Goal: Communication & Community: Answer question/provide support

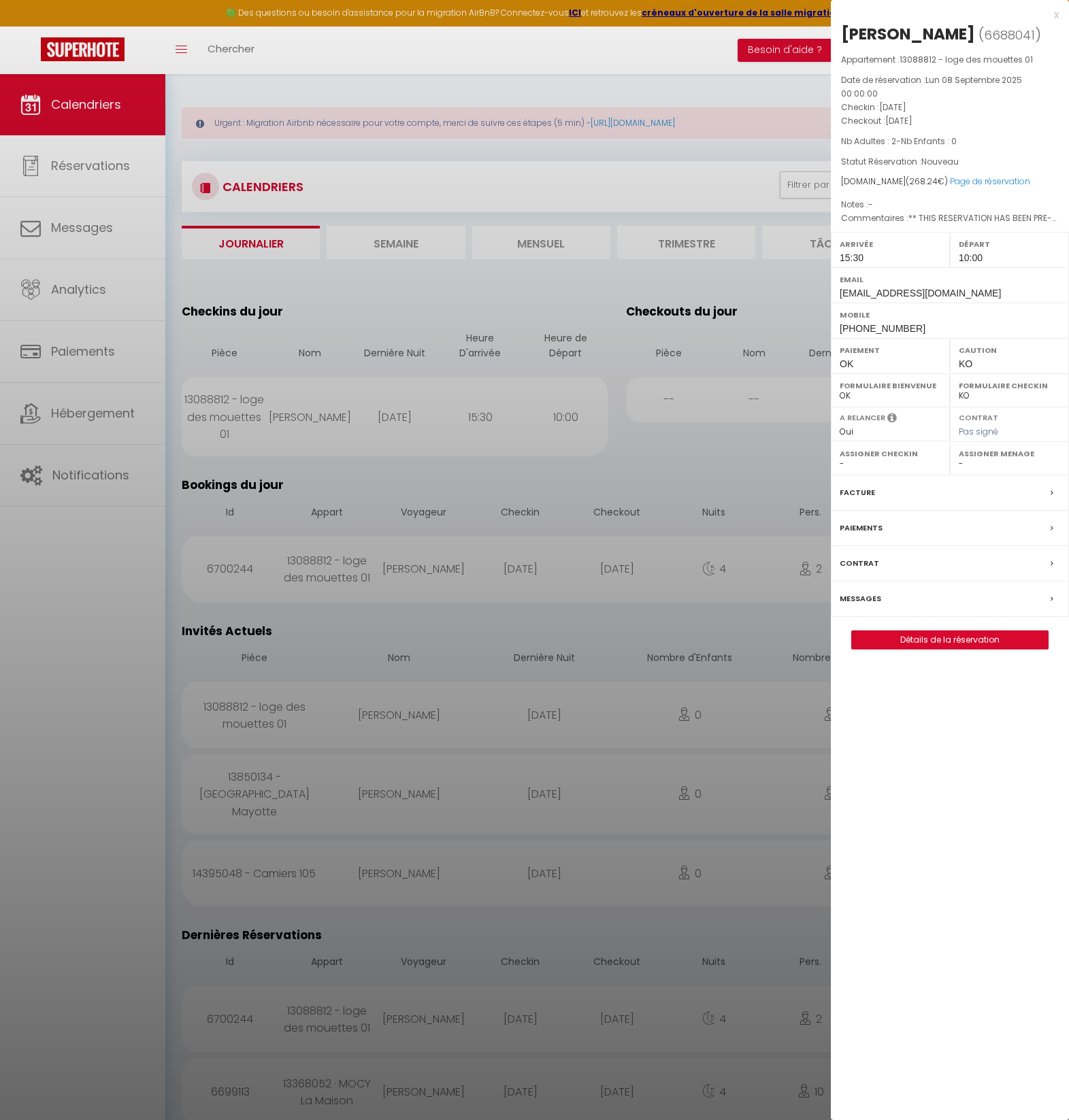
select select "0"
click at [859, 606] on label "Messages" at bounding box center [860, 598] width 42 height 14
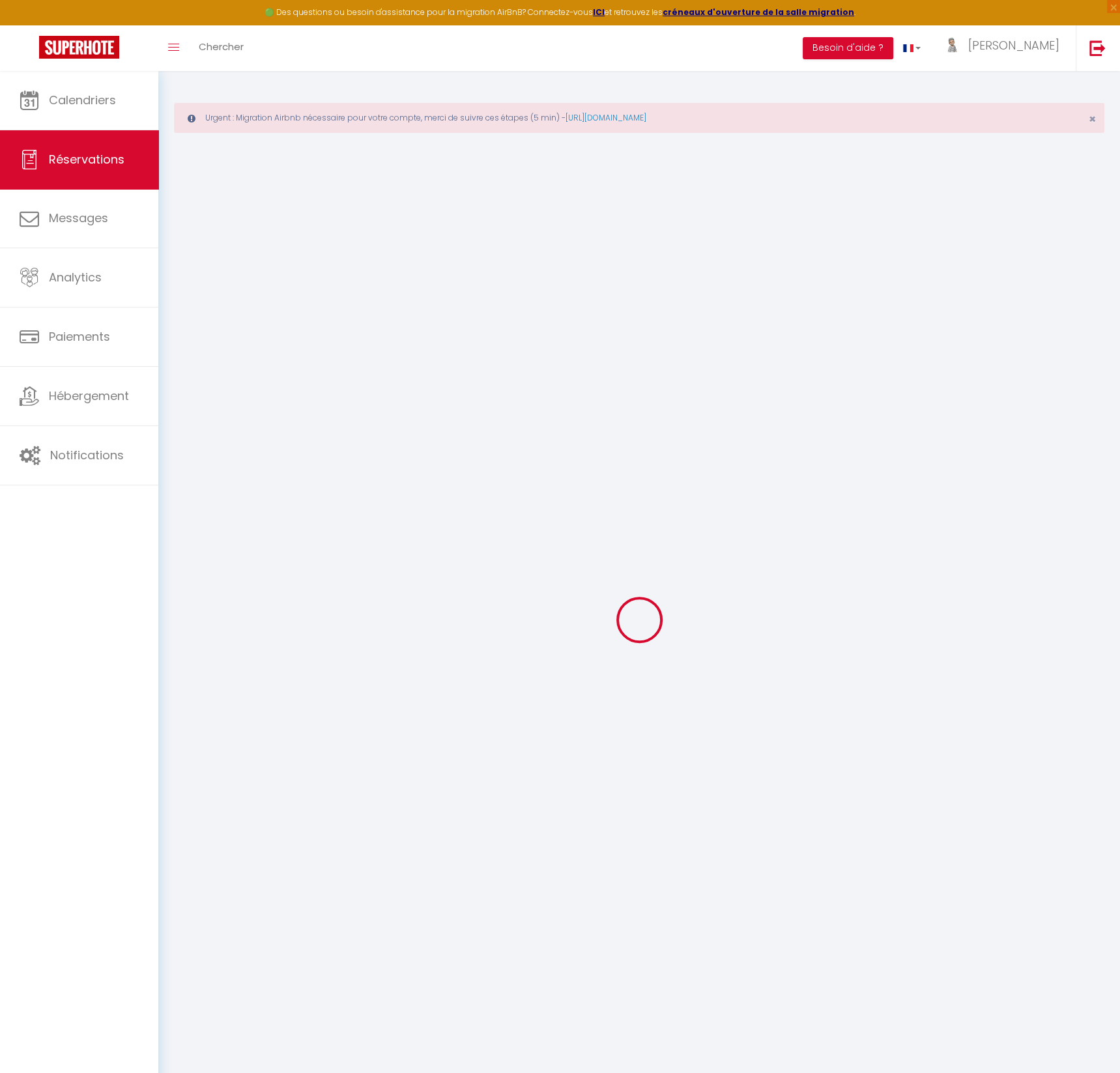
select select
checkbox input "false"
type textarea "** THIS RESERVATION HAS BEEN PRE-PAID ** BOOKING NOTE : Payment charge is EUR 3…"
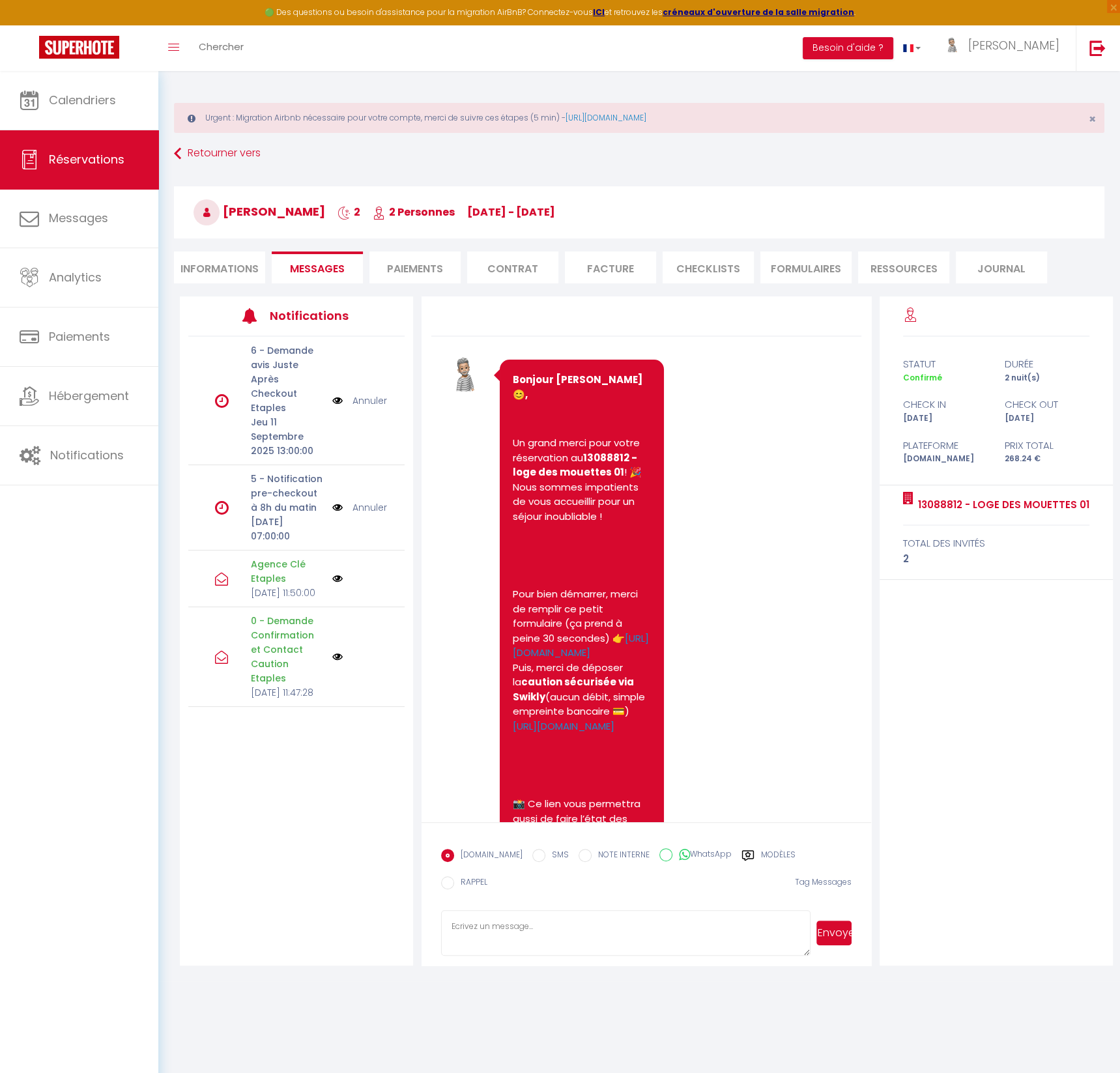
scroll to position [1867, 0]
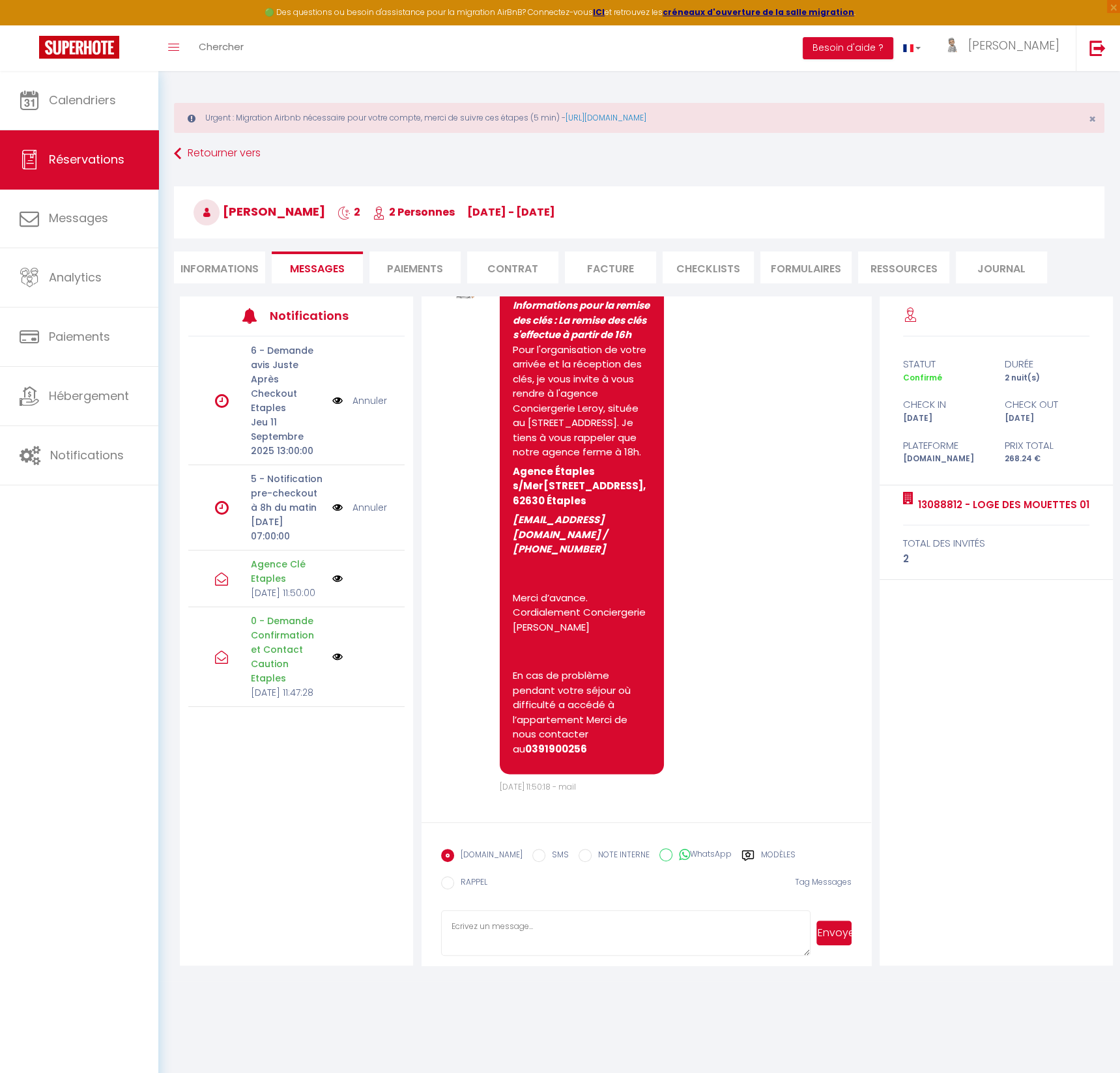
click at [508, 916] on textarea at bounding box center [626, 933] width 369 height 46
paste textarea "Lore ips Dolorsitametc adi Elitseddoeiusmodt: Incid utlabo Etd mag Aliquaenimad…"
type textarea "Lore ips Dolorsitametc adi Elitseddoeiusmodt: Incid utlabo Etd mag Aliquaenimad…"
click at [840, 926] on button "Envoyer" at bounding box center [834, 933] width 35 height 25
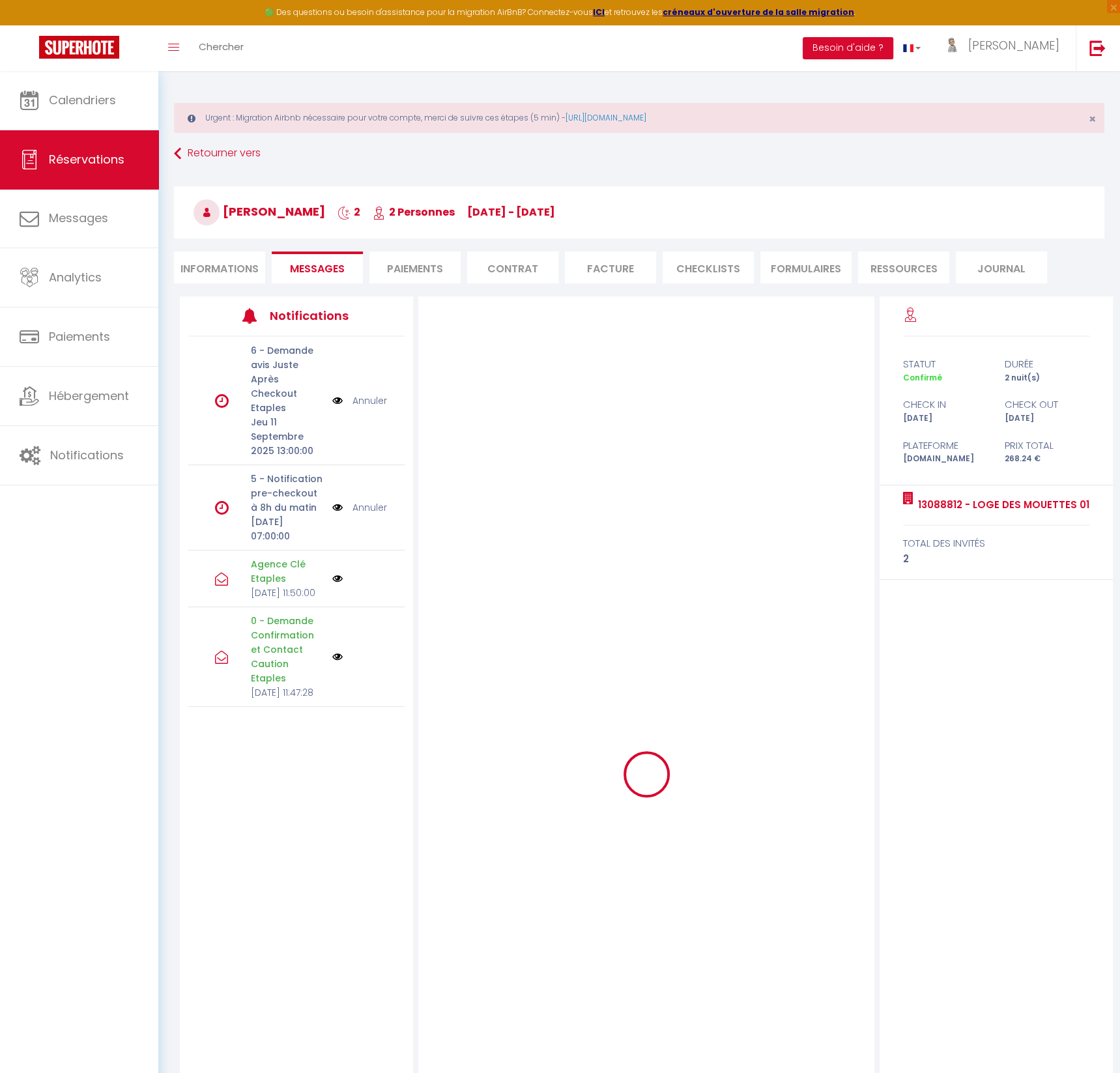
scroll to position [0, 0]
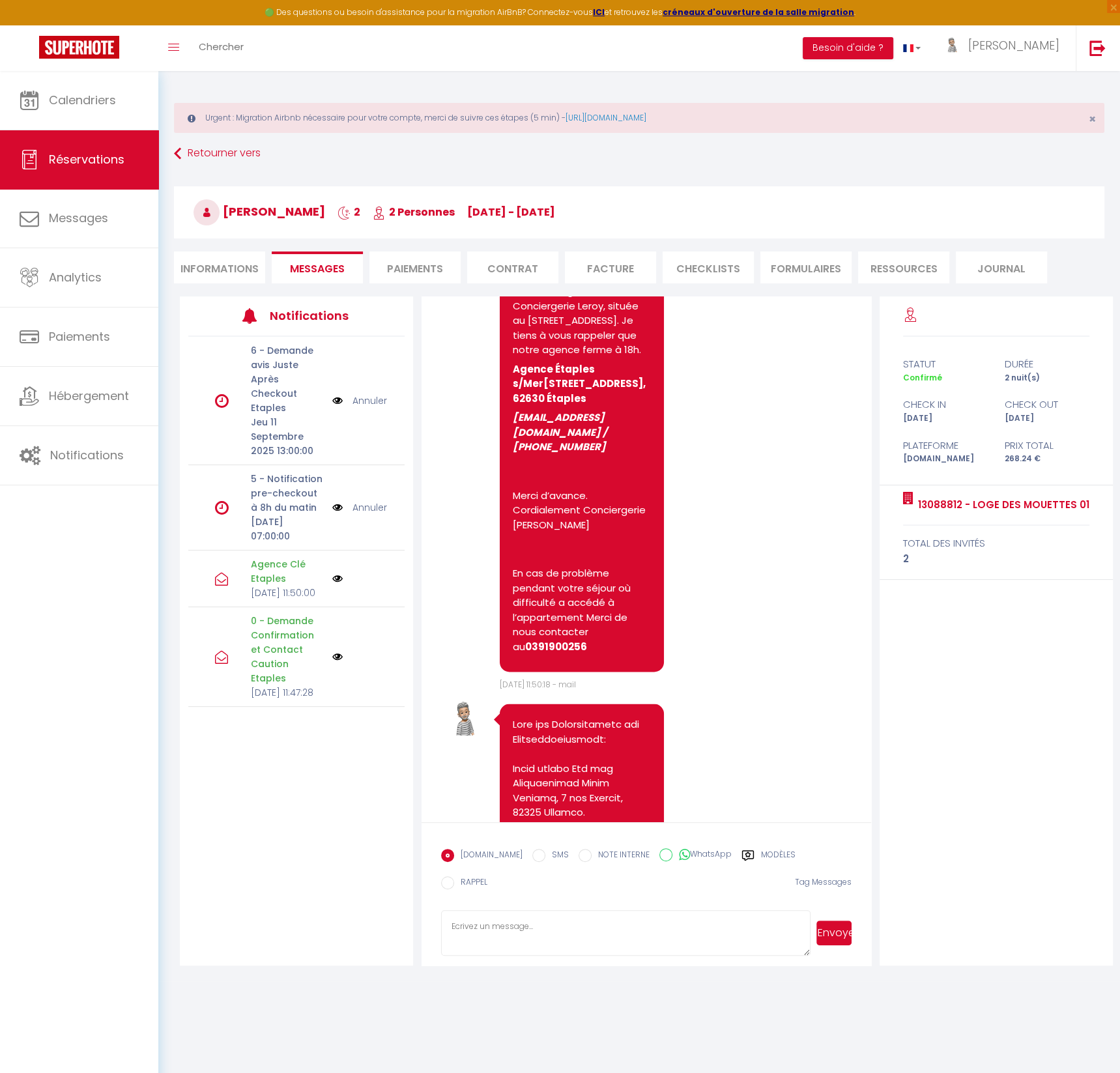
click at [308, 205] on span "[PERSON_NAME]" at bounding box center [259, 211] width 131 height 16
copy span "[PERSON_NAME]"
